Goal: Ask a question

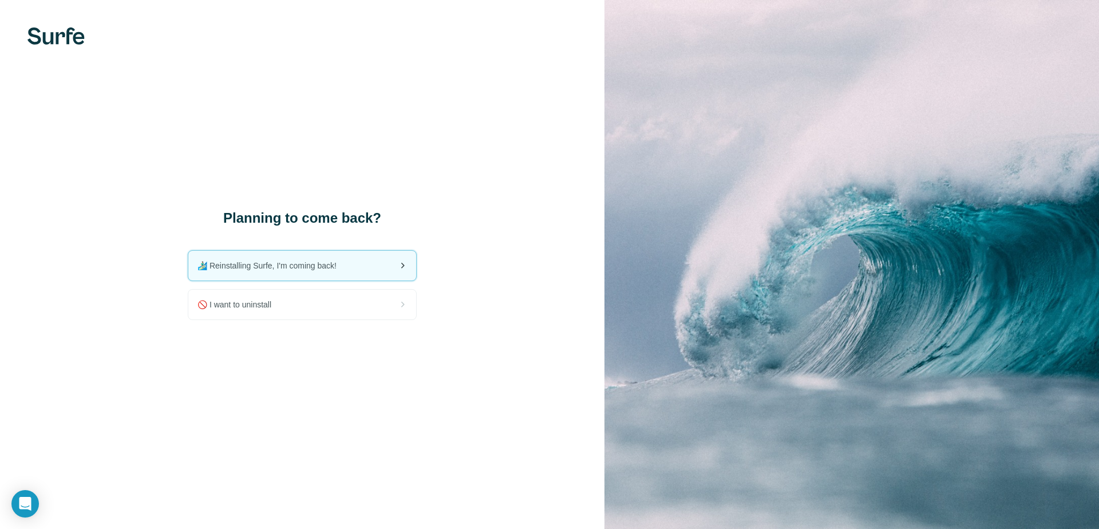
click at [258, 264] on span "🏄🏻‍♂️ Reinstalling Surfe, I'm coming back!" at bounding box center [271, 265] width 148 height 11
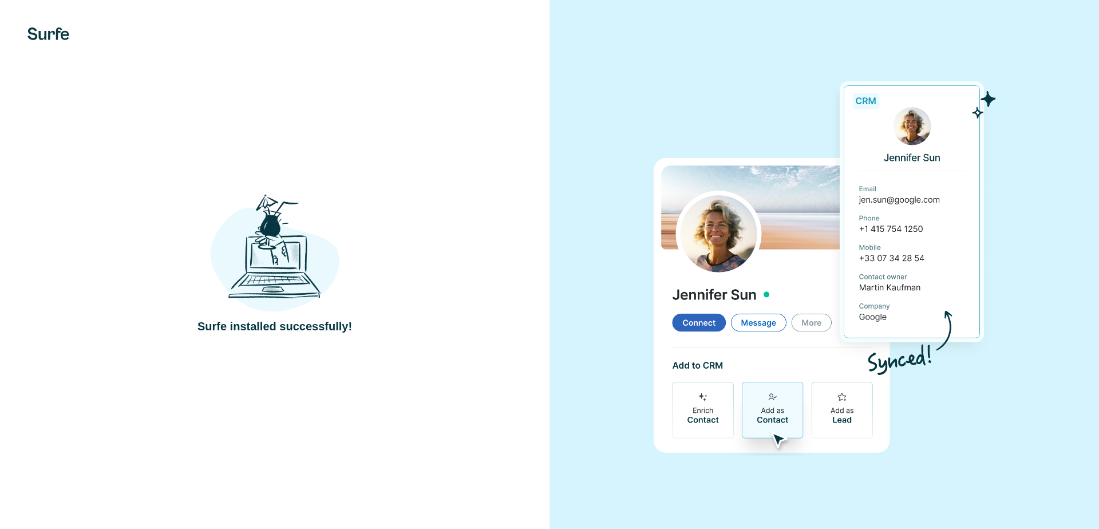
click at [275, 339] on div "Surfe installed successfully!" at bounding box center [274, 264] width 549 height 529
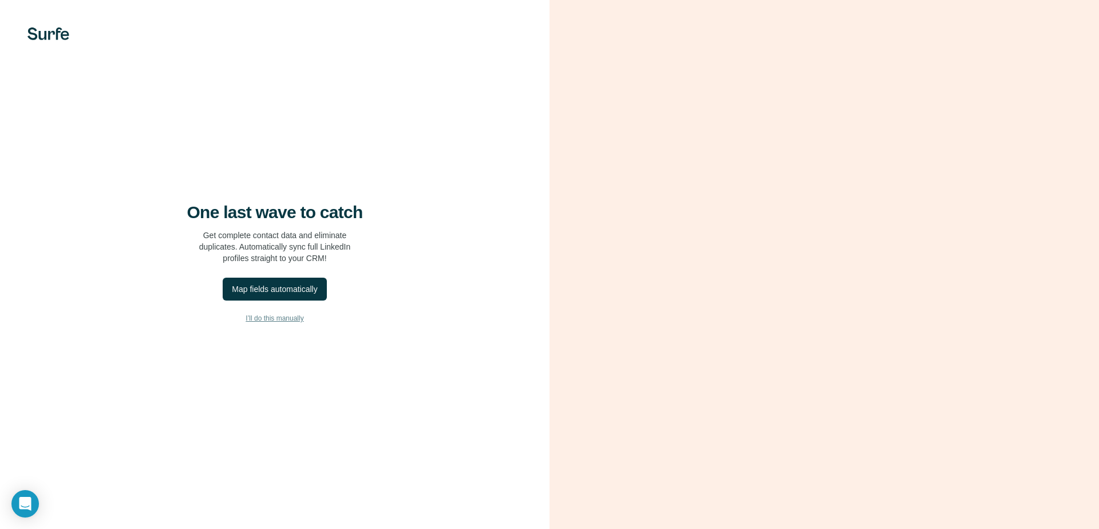
click at [292, 319] on span "I’ll do this manually" at bounding box center [275, 318] width 58 height 10
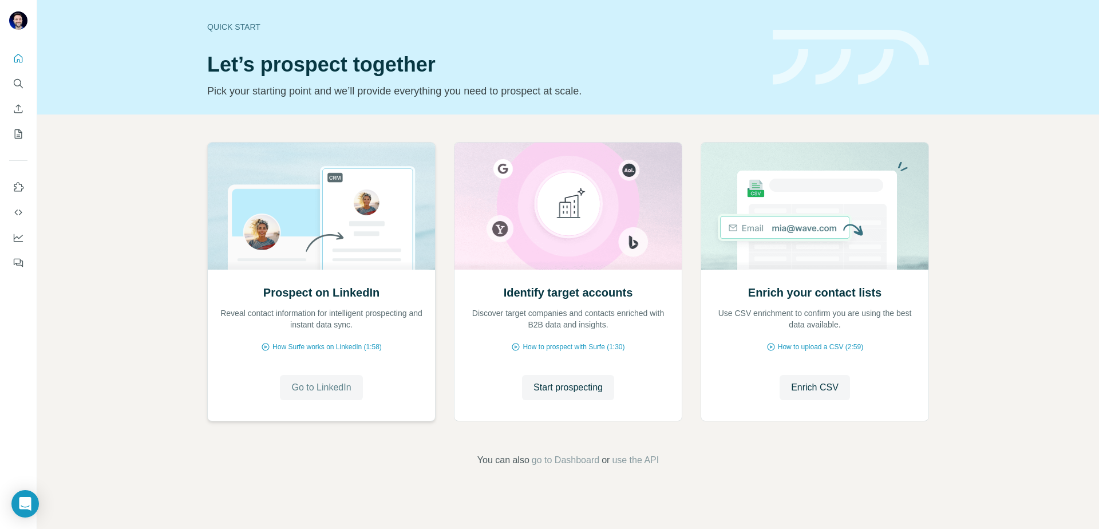
click at [291, 392] on span "Go to LinkedIn" at bounding box center [321, 388] width 60 height 14
click at [33, 508] on div "Open Intercom Messenger" at bounding box center [25, 504] width 30 height 30
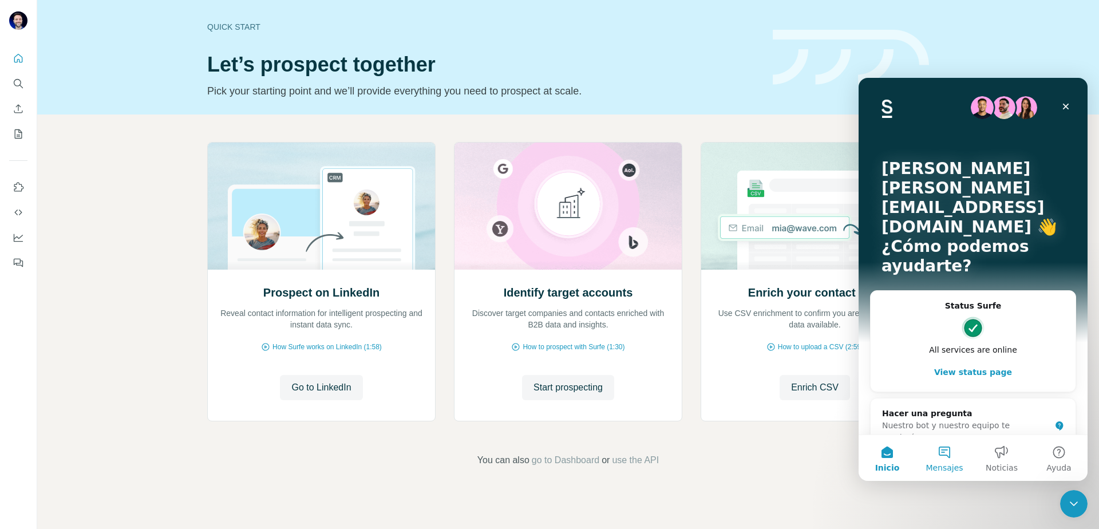
click at [934, 464] on span "Mensajes" at bounding box center [943, 468] width 37 height 8
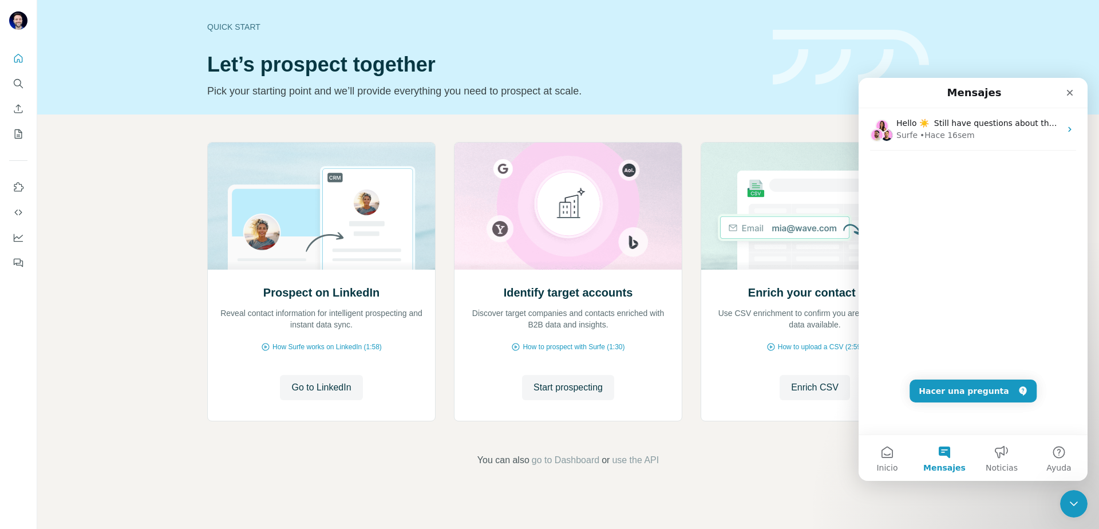
click at [968, 229] on div "Hello ☀️ ​ Still have questions about the Surfe plans and pricing shown? ​ Visi…" at bounding box center [972, 271] width 229 height 326
click at [967, 380] on button "Hacer una pregunta" at bounding box center [972, 390] width 127 height 23
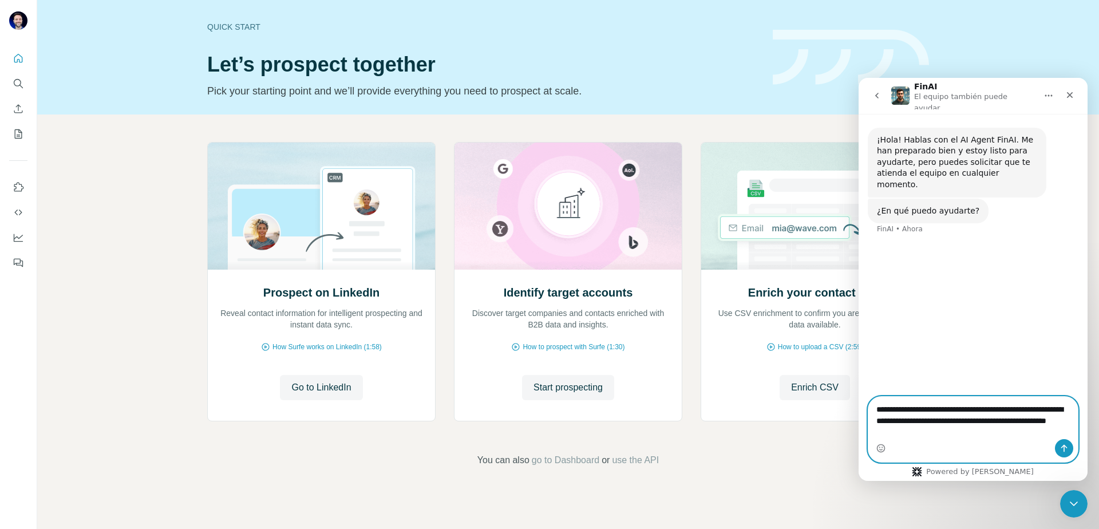
type textarea "**********"
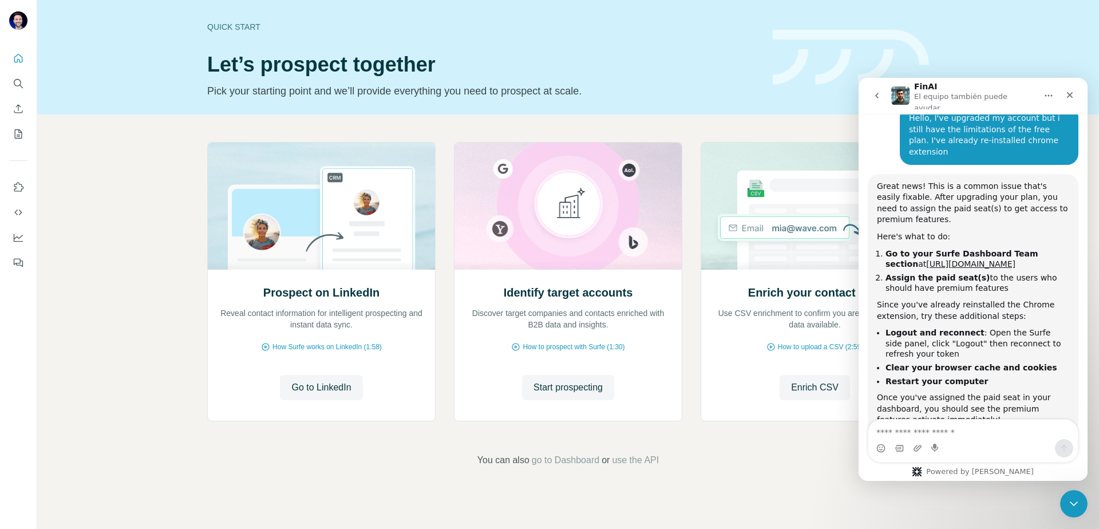
scroll to position [157, 0]
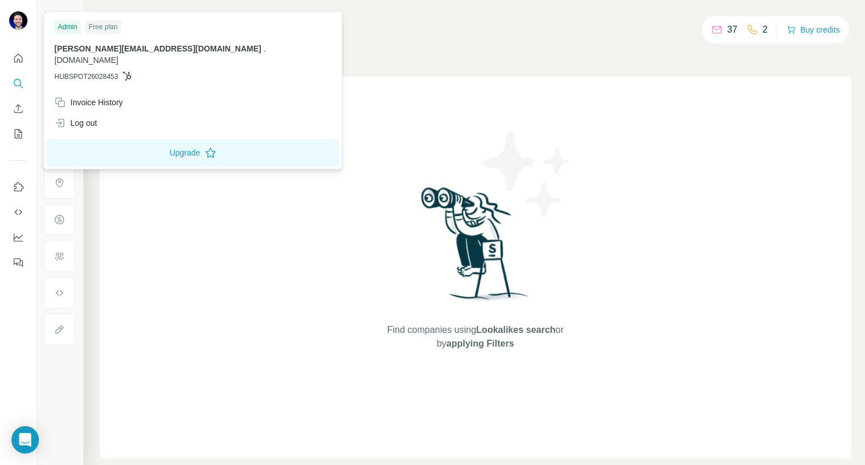
click at [102, 27] on div "Free plan" at bounding box center [103, 27] width 36 height 14
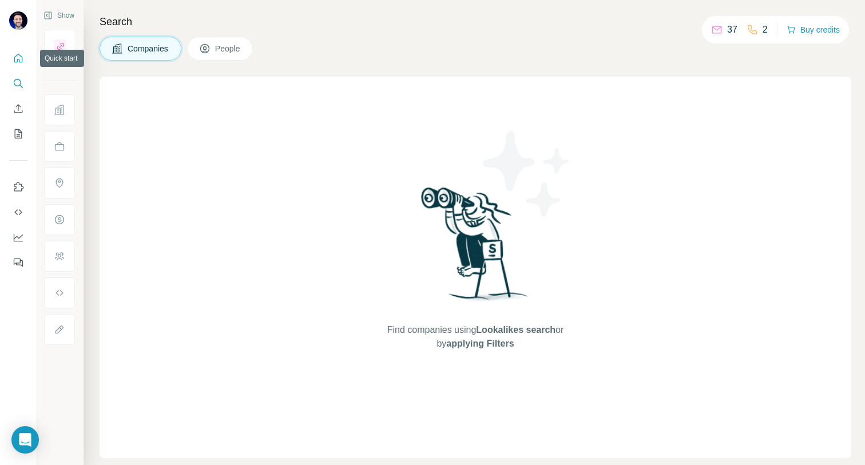
click at [18, 61] on icon "Quick start" at bounding box center [18, 58] width 11 height 11
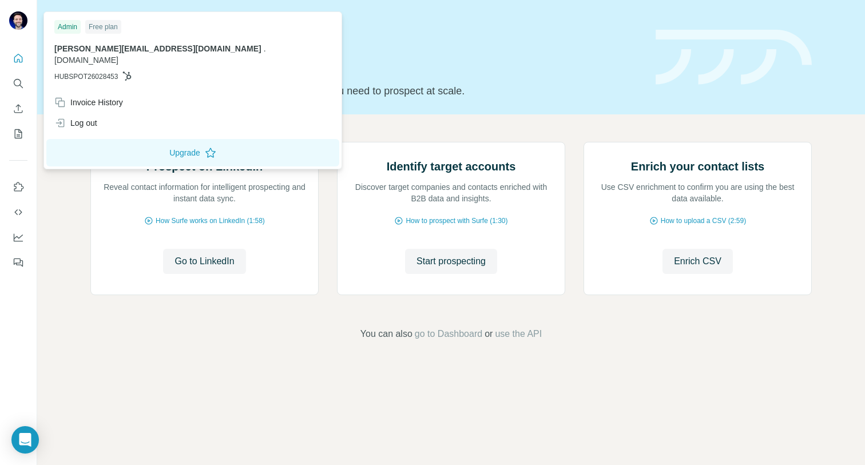
click at [105, 25] on div "Free plan" at bounding box center [103, 27] width 36 height 14
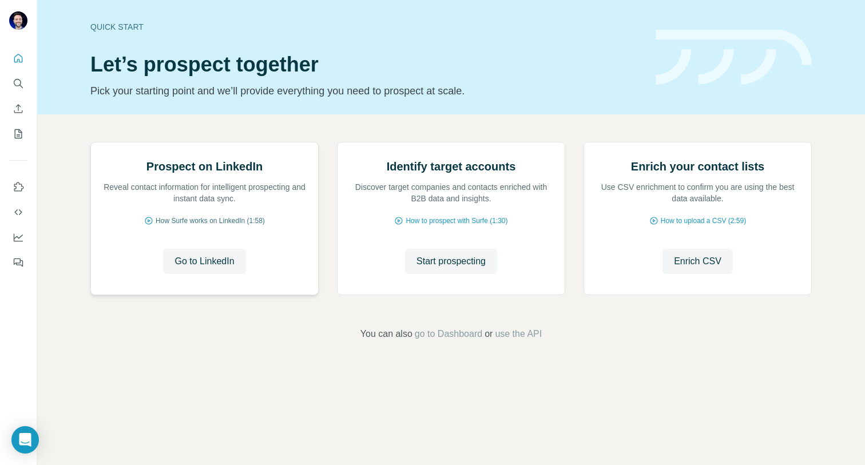
scroll to position [29, 0]
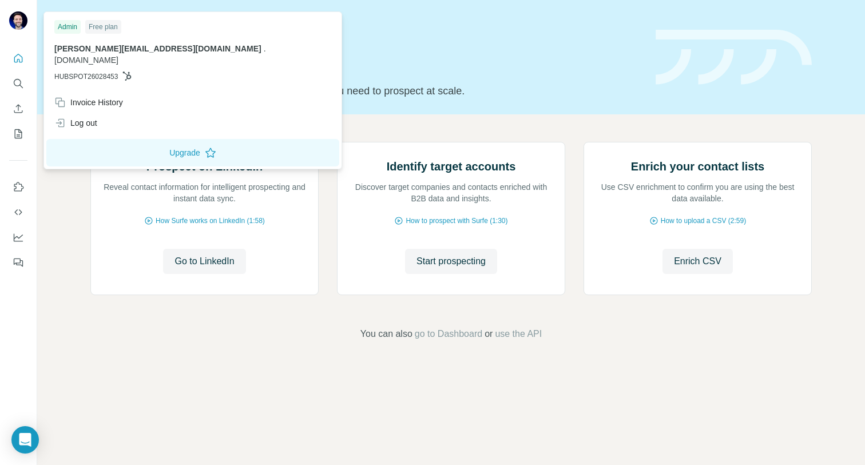
click at [74, 26] on div "Admin" at bounding box center [67, 27] width 26 height 14
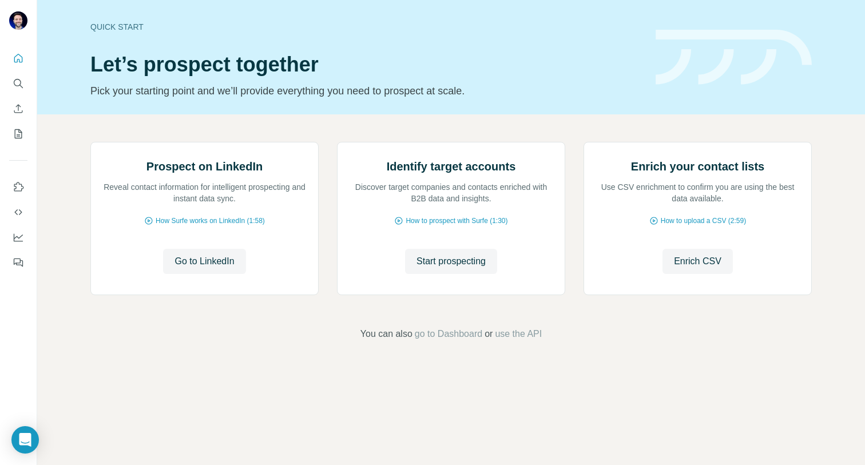
scroll to position [0, 0]
click at [24, 192] on button "Use Surfe on LinkedIn" at bounding box center [18, 187] width 18 height 21
click at [442, 341] on span "go to Dashboard" at bounding box center [449, 334] width 68 height 14
